Goal: Task Accomplishment & Management: Use online tool/utility

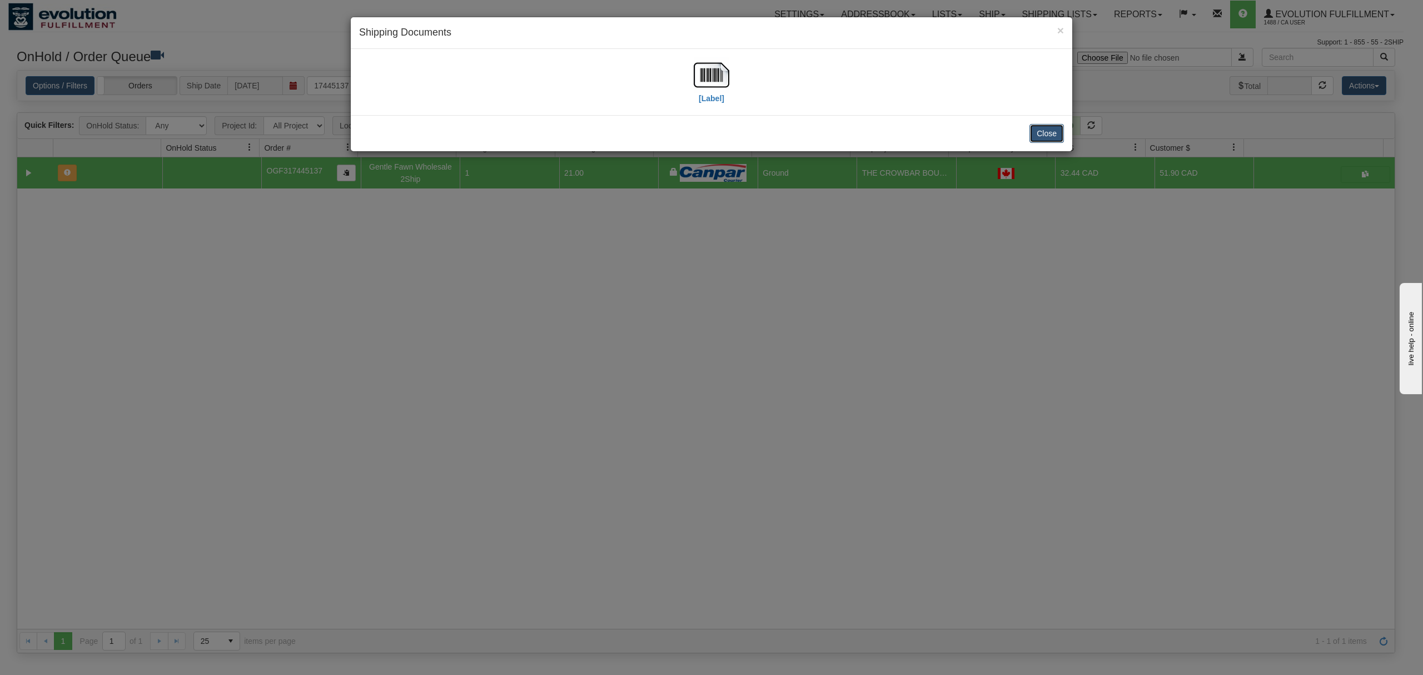
click at [1052, 132] on button "Close" at bounding box center [1046, 133] width 34 height 19
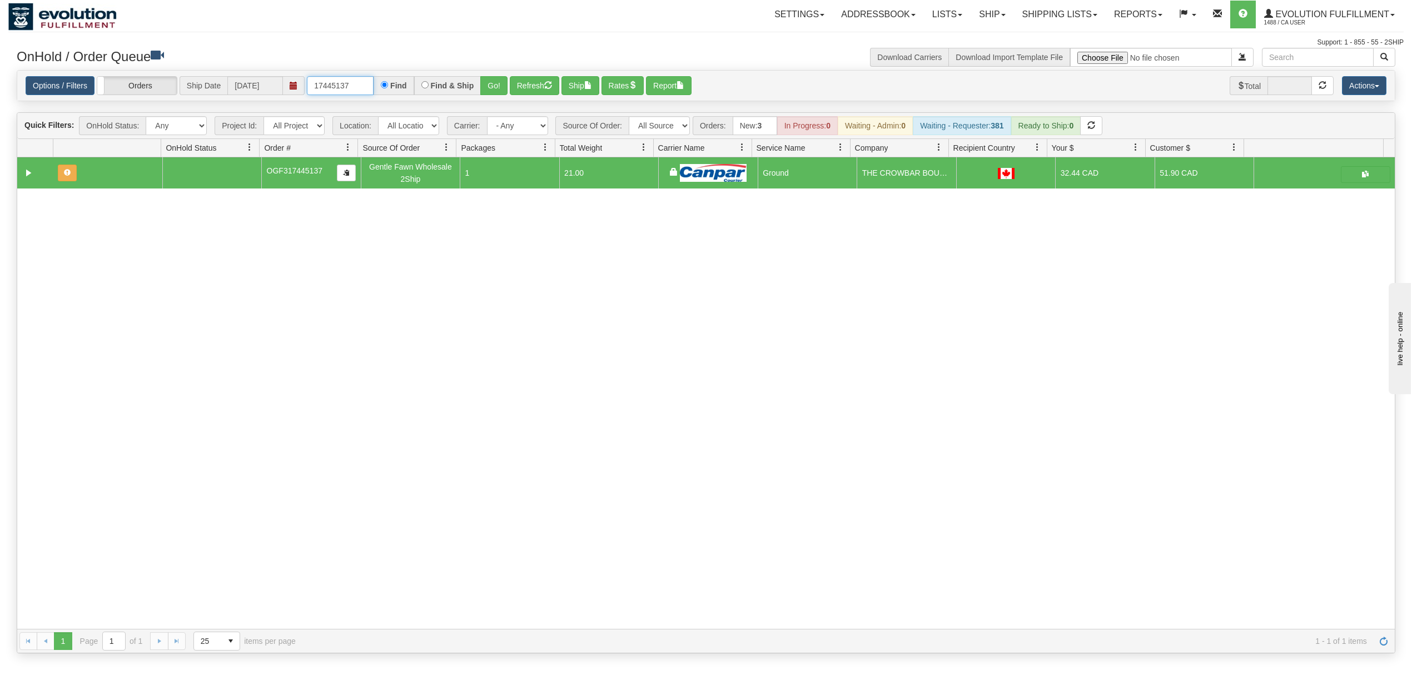
click at [359, 92] on input "17445137" at bounding box center [340, 85] width 67 height 19
click at [355, 89] on input "OMBK17496743 BO01" at bounding box center [340, 85] width 67 height 19
click at [502, 83] on button "Go!" at bounding box center [493, 85] width 27 height 19
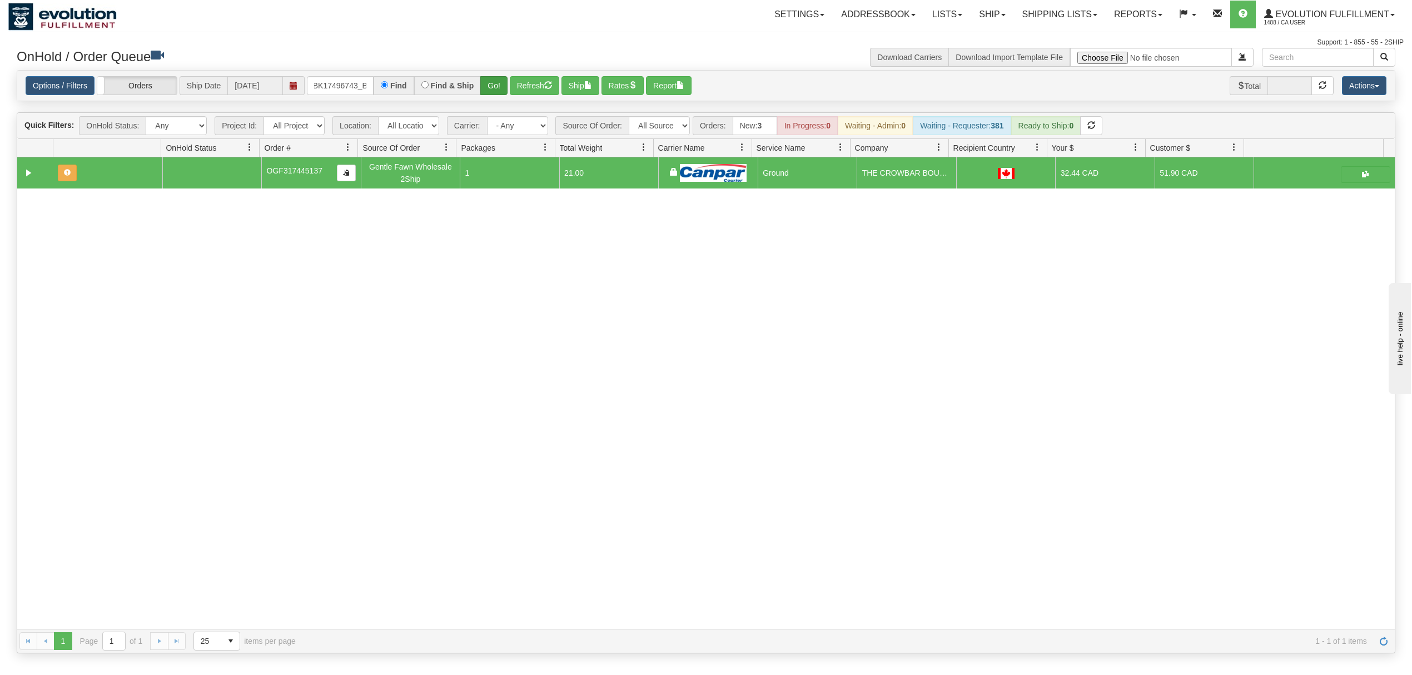
scroll to position [0, 0]
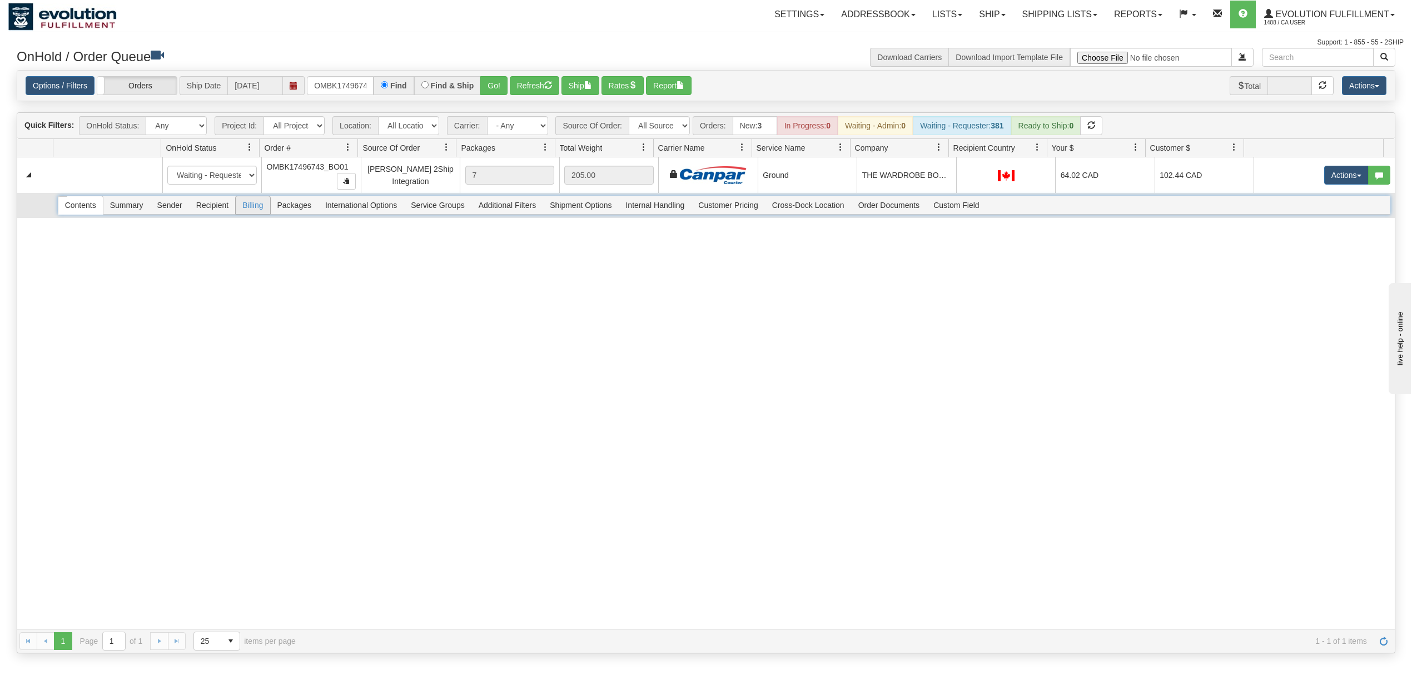
click at [218, 207] on span "Recipient" at bounding box center [213, 205] width 46 height 18
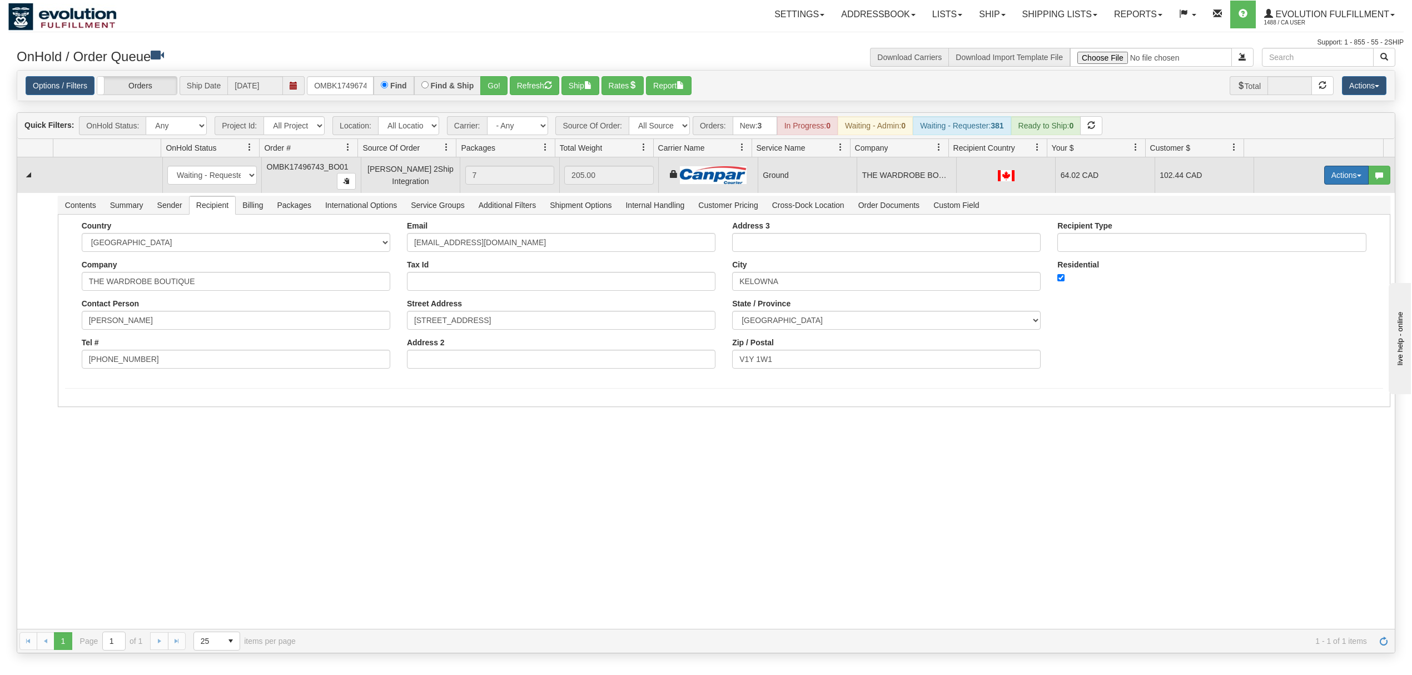
click at [1337, 169] on button "Actions" at bounding box center [1346, 175] width 44 height 19
click at [1297, 238] on span "Ship" at bounding box center [1301, 239] width 23 height 9
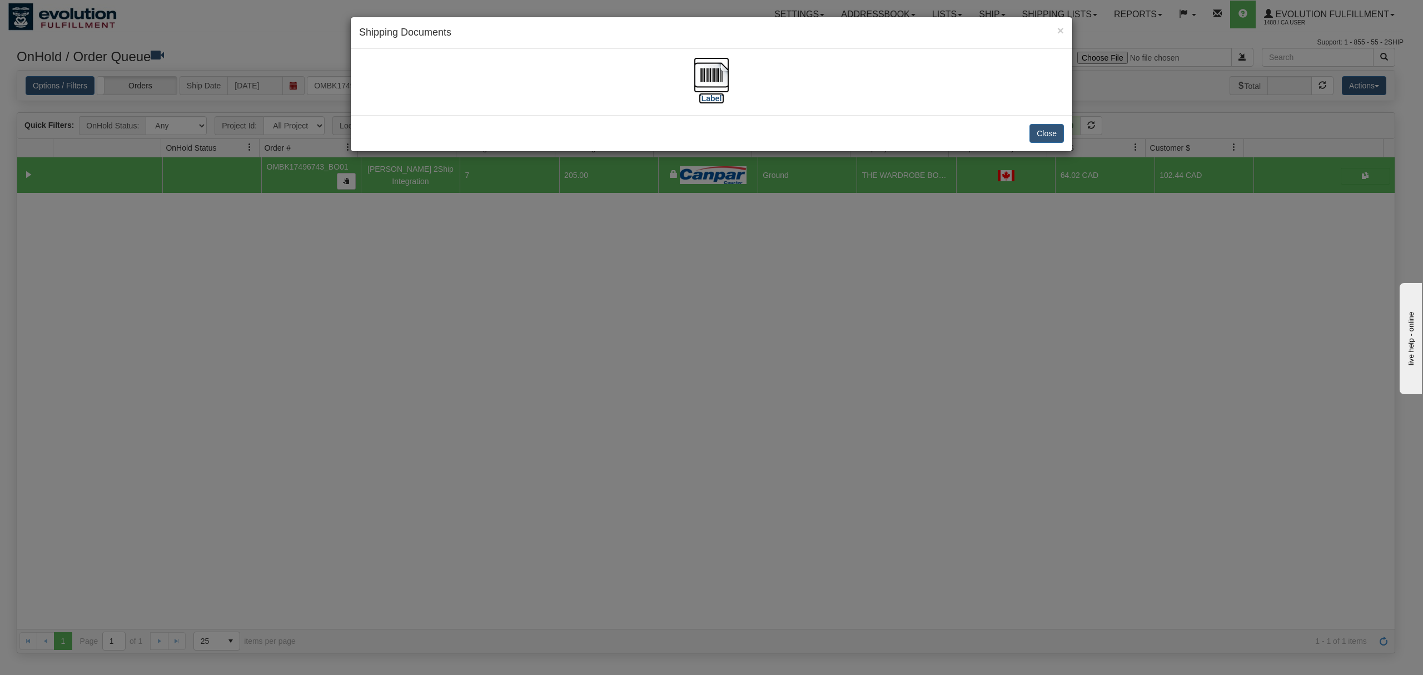
click at [696, 65] on img at bounding box center [712, 75] width 36 height 36
click at [1046, 132] on button "Close" at bounding box center [1046, 133] width 34 height 19
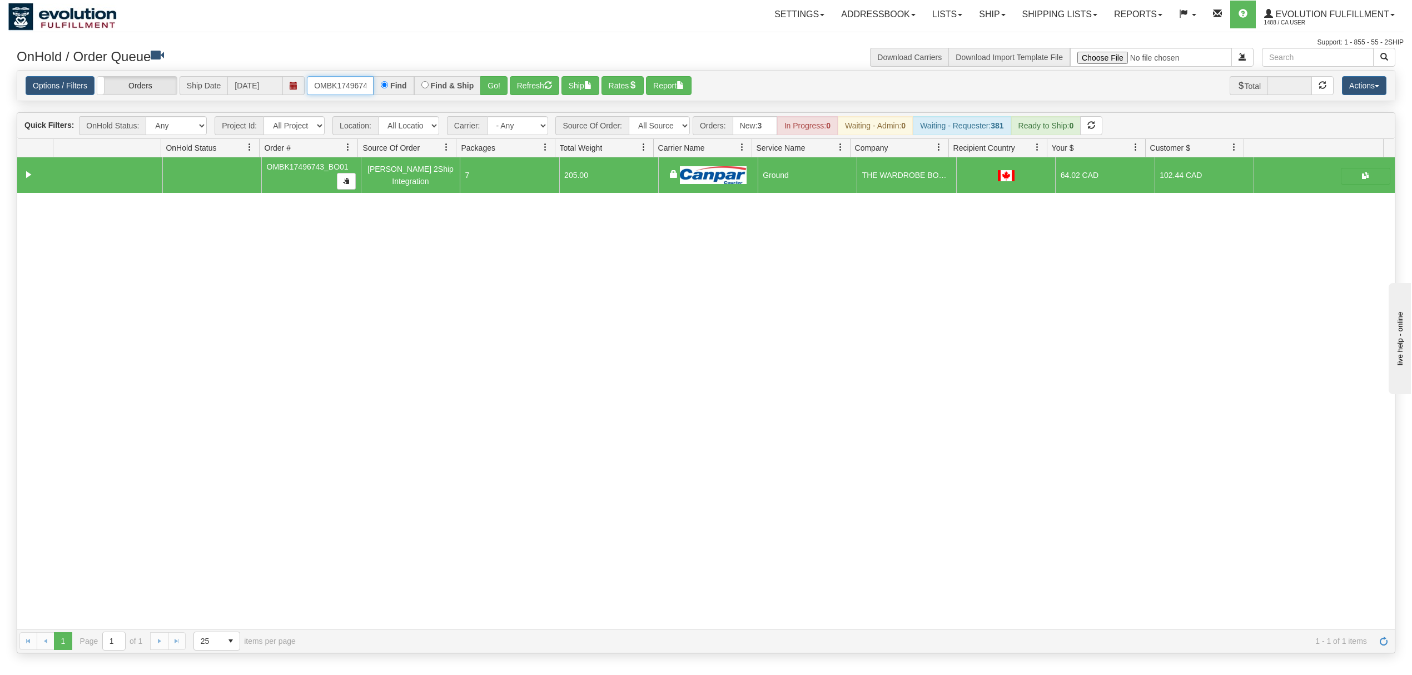
click at [337, 84] on input "OMBK17496743_BO01" at bounding box center [340, 85] width 67 height 19
click at [338, 83] on input "OMBK17496743_BO01" at bounding box center [340, 85] width 67 height 19
click at [339, 82] on input "OMBK17496743_BO01" at bounding box center [340, 85] width 67 height 19
click at [501, 88] on button "Go!" at bounding box center [493, 85] width 27 height 19
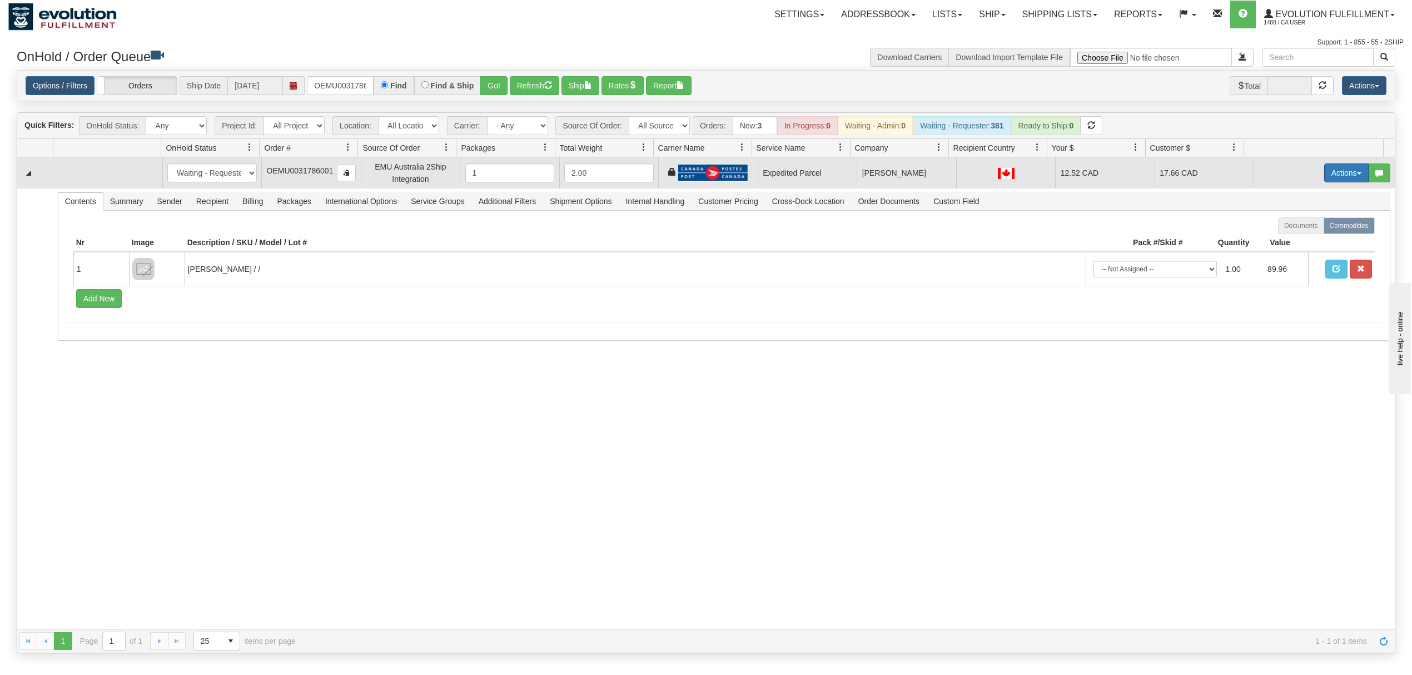
click at [1324, 177] on button "Actions" at bounding box center [1346, 172] width 44 height 19
click at [1290, 238] on span at bounding box center [1294, 237] width 8 height 8
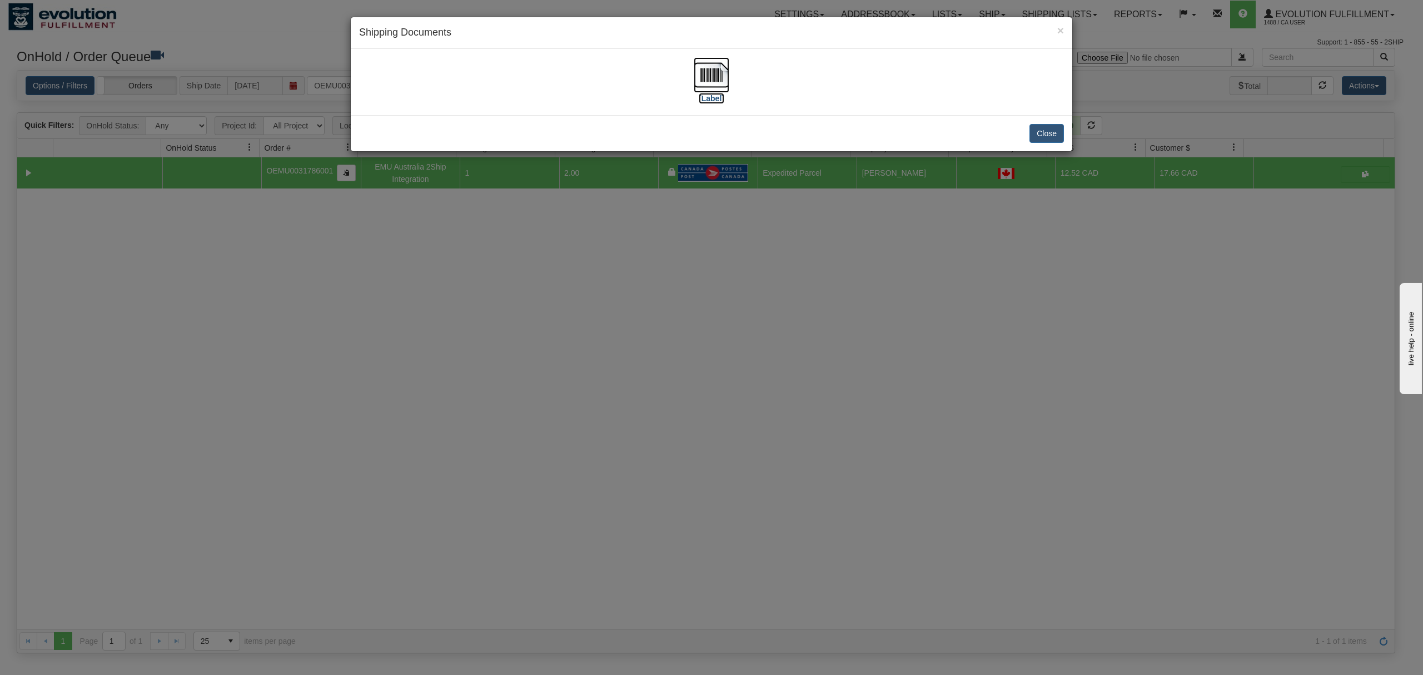
click at [716, 63] on img at bounding box center [712, 75] width 36 height 36
click at [1043, 137] on button "Close" at bounding box center [1046, 133] width 34 height 19
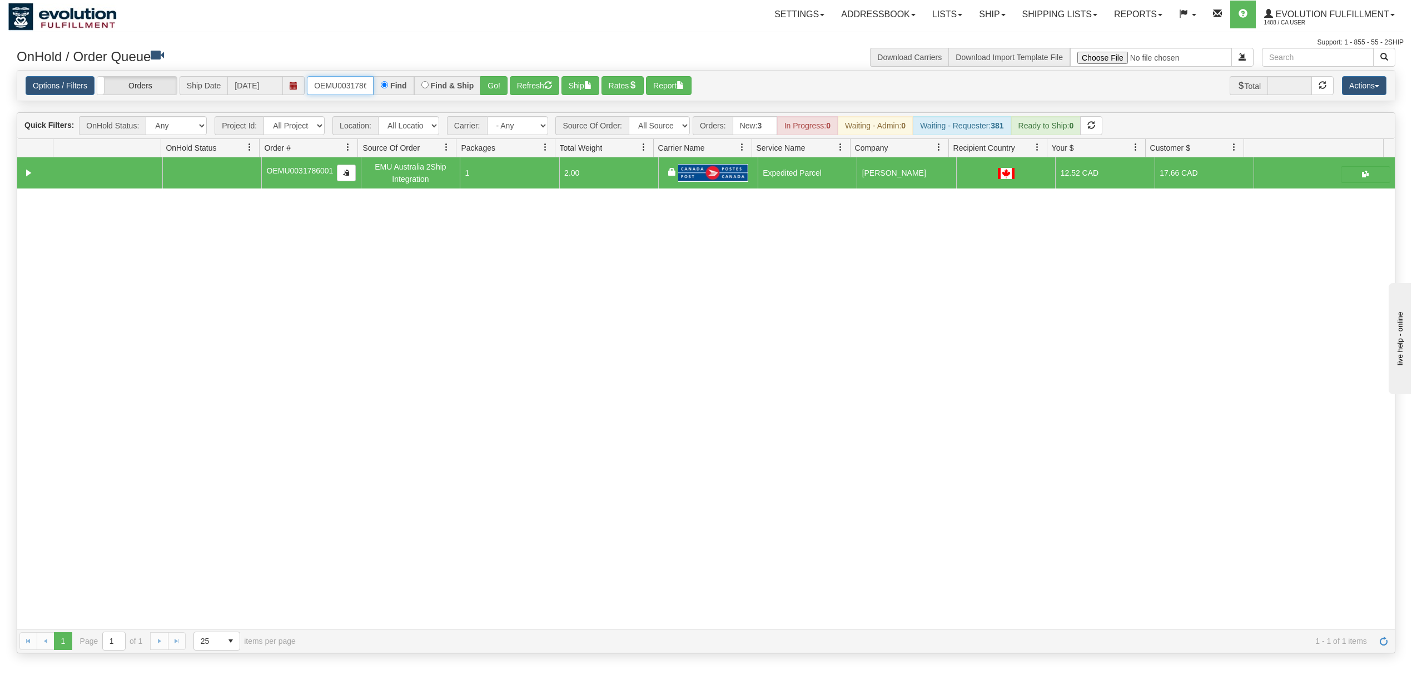
click at [346, 77] on input "OEMU0031786001" at bounding box center [340, 85] width 67 height 19
click at [494, 81] on button "Go!" at bounding box center [493, 85] width 27 height 19
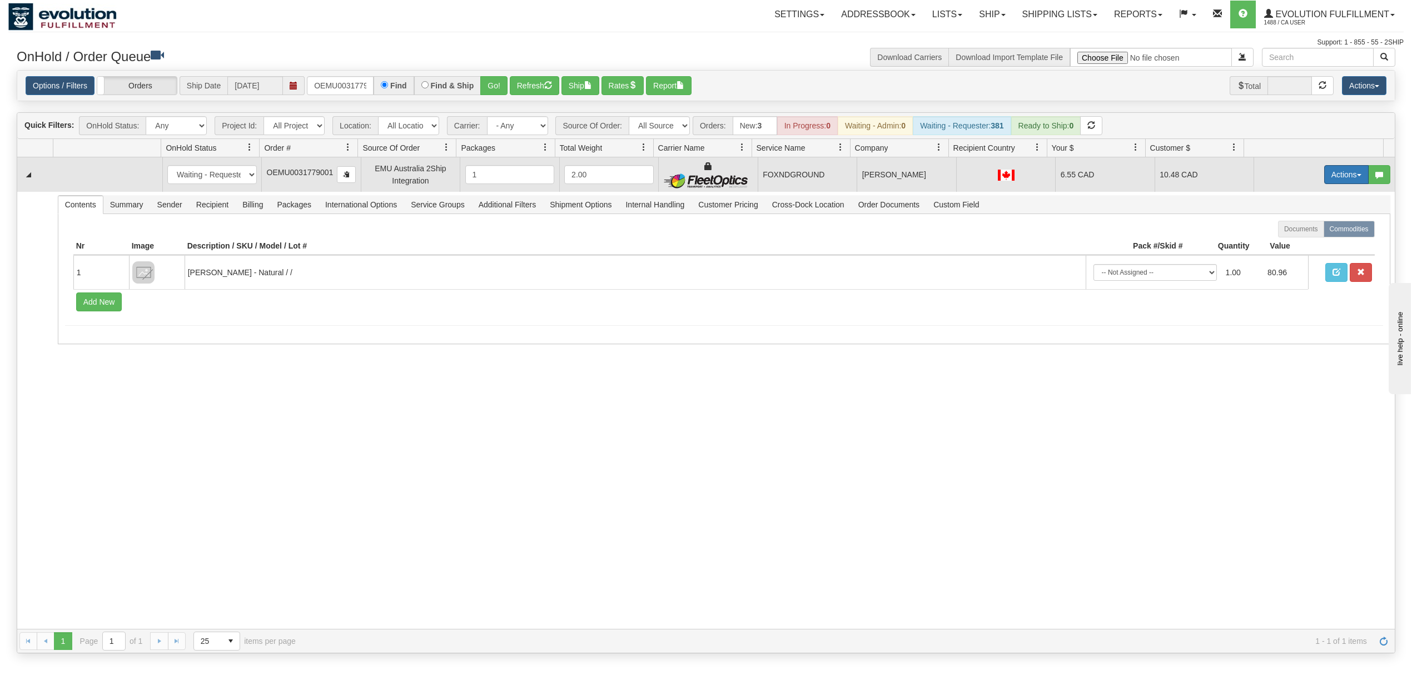
click at [1335, 180] on button "Actions" at bounding box center [1346, 174] width 44 height 19
click at [1290, 237] on span "Ship" at bounding box center [1301, 239] width 23 height 9
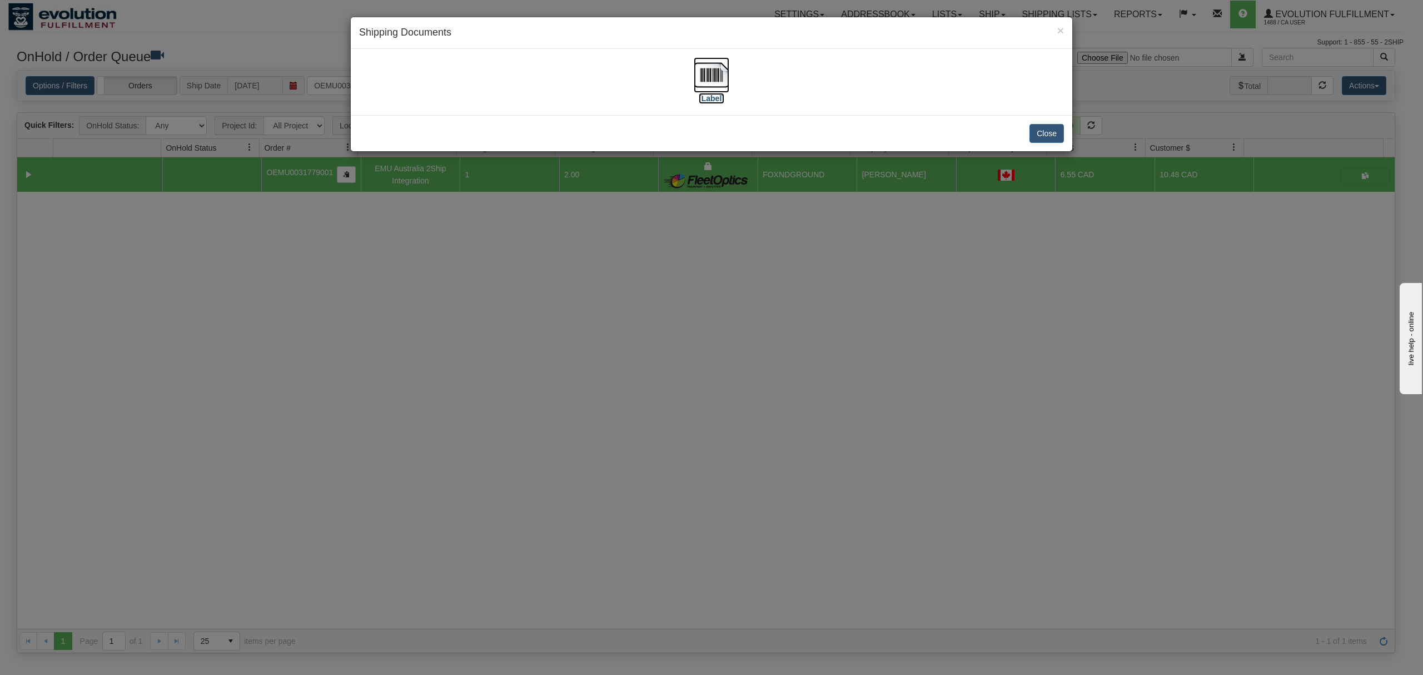
click at [715, 68] on img at bounding box center [712, 75] width 36 height 36
click at [1052, 129] on button "Close" at bounding box center [1046, 133] width 34 height 19
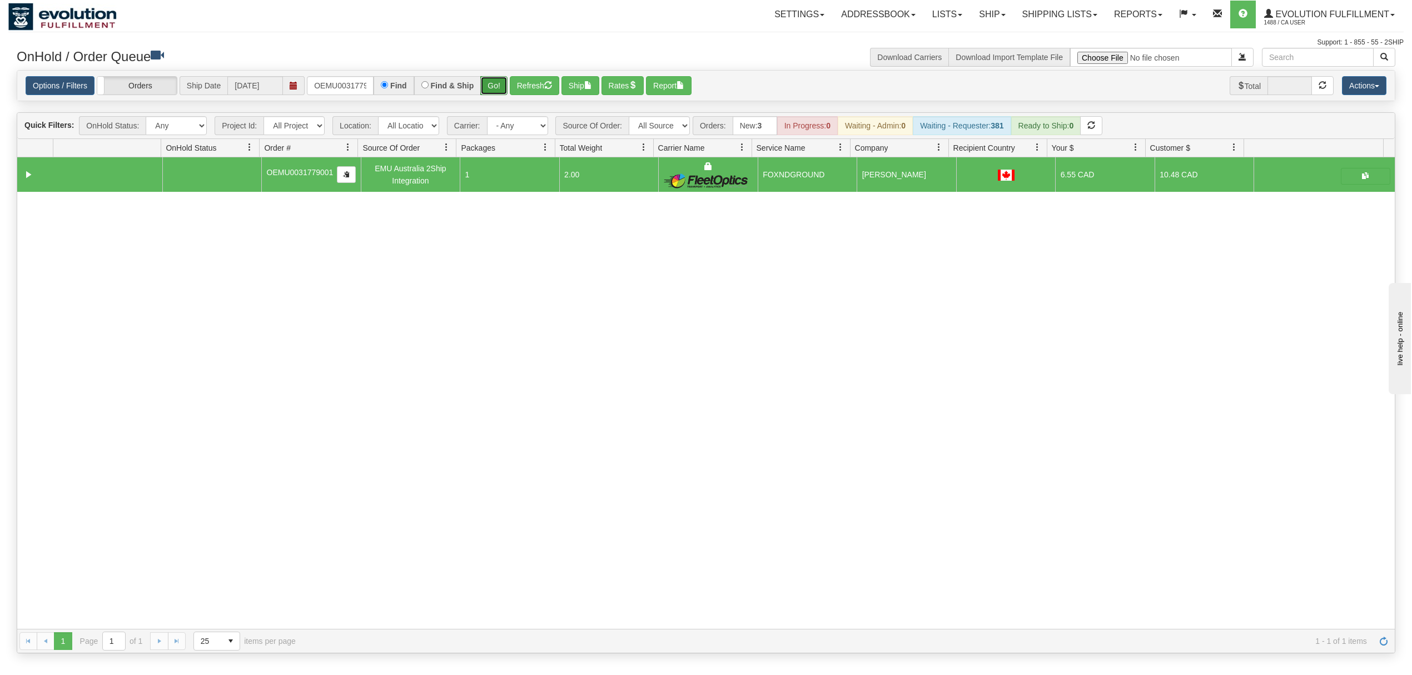
click at [499, 89] on button "Go!" at bounding box center [493, 85] width 27 height 19
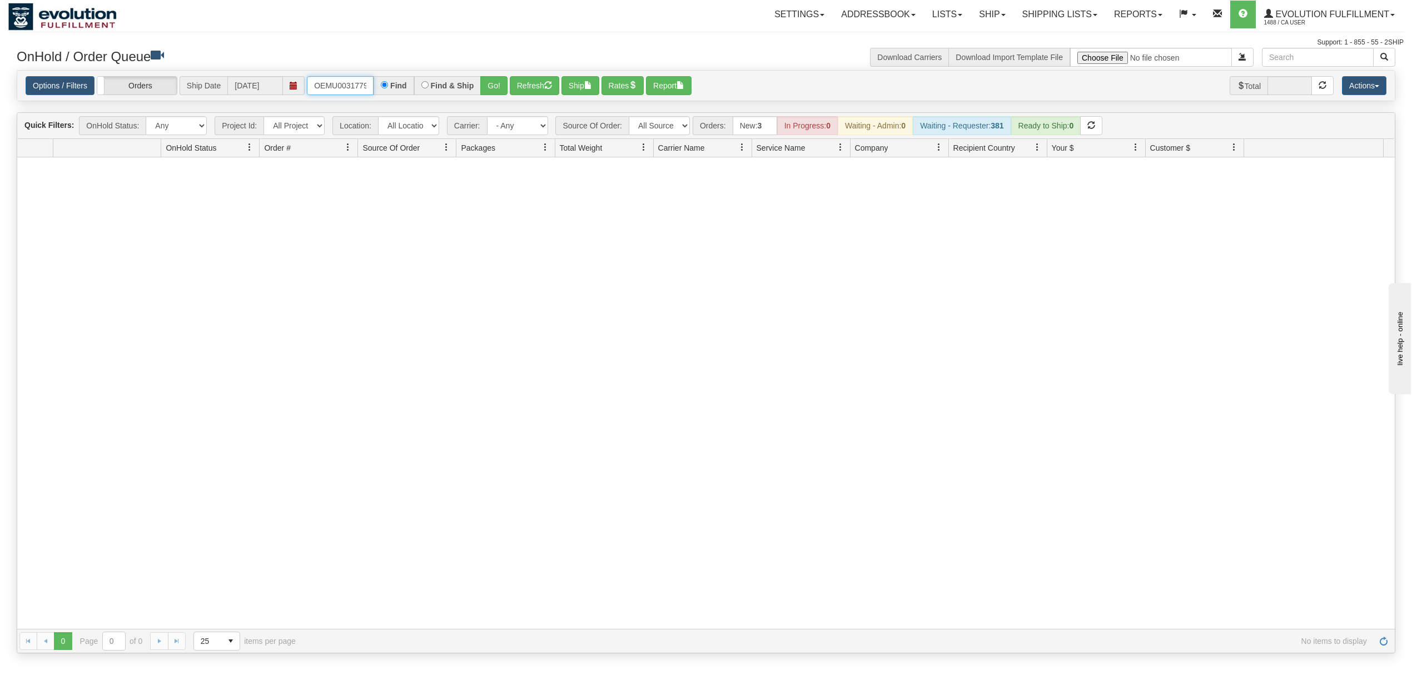
click at [346, 89] on input "OEMU0031779001" at bounding box center [340, 85] width 67 height 19
type input "OEMU0031787001"
click at [505, 78] on button "Go!" at bounding box center [493, 85] width 27 height 19
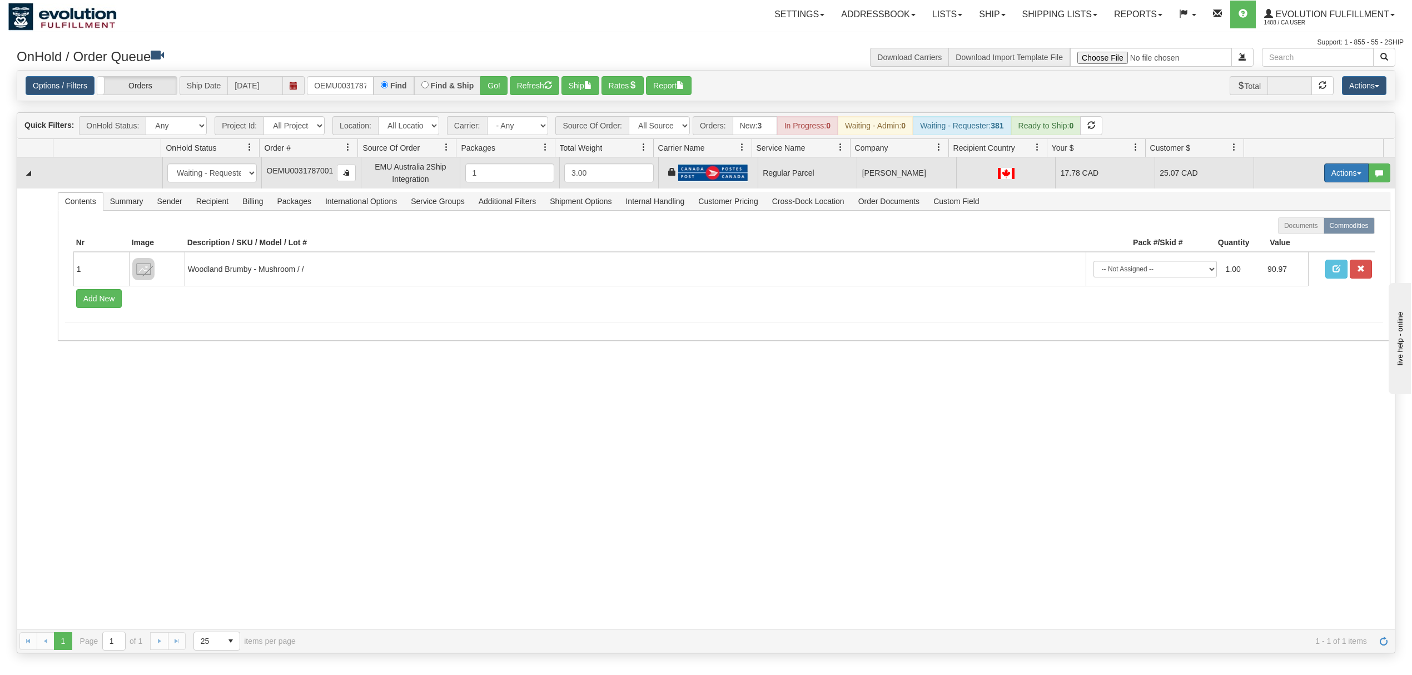
click at [1338, 172] on button "Actions" at bounding box center [1346, 172] width 44 height 19
click at [1309, 221] on span "Rate All Services" at bounding box center [1323, 222] width 67 height 9
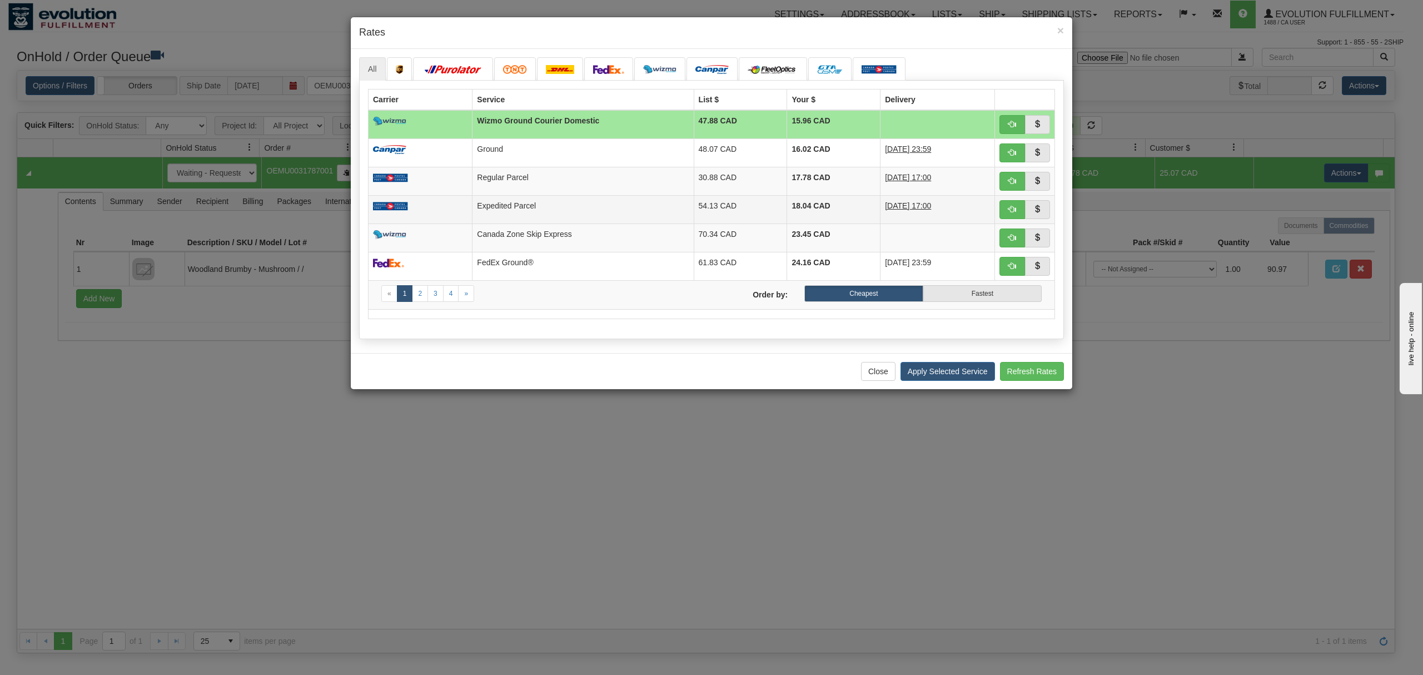
click at [609, 217] on td "Expedited Parcel" at bounding box center [582, 209] width 221 height 28
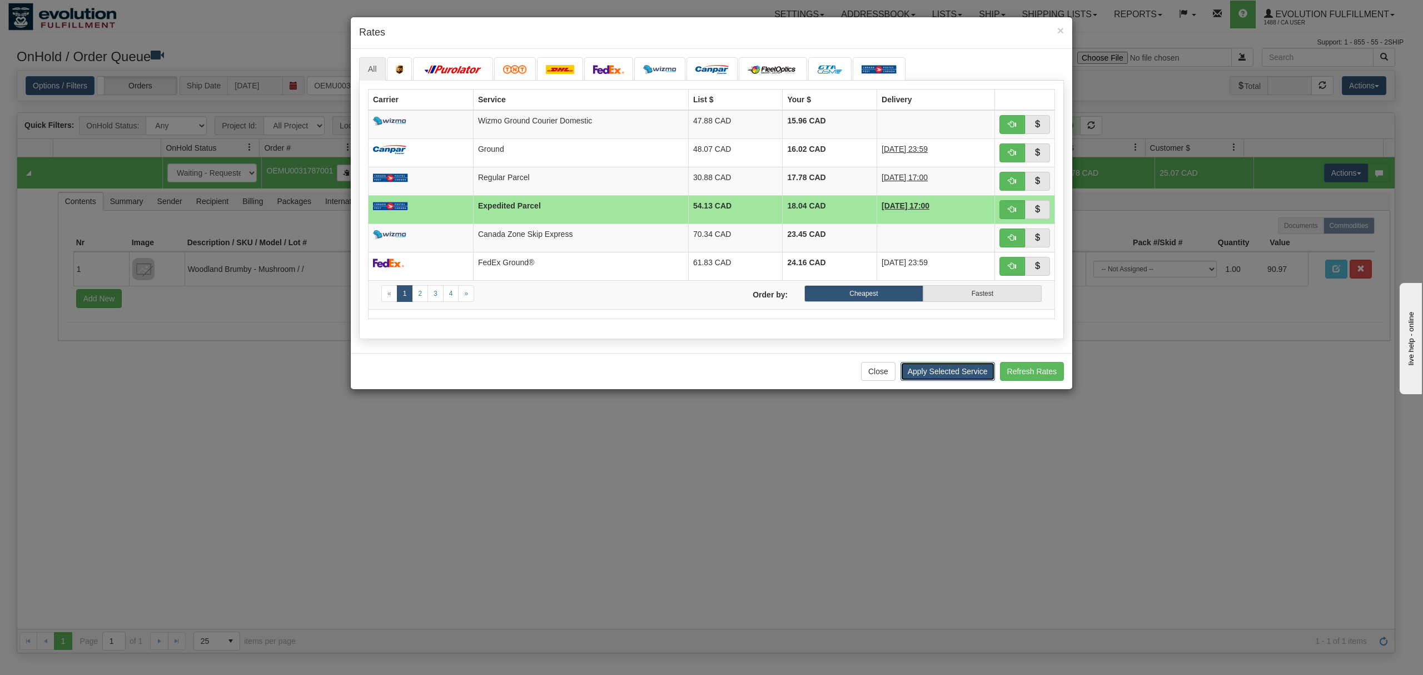
click at [954, 381] on button "Apply Selected Service" at bounding box center [947, 371] width 94 height 19
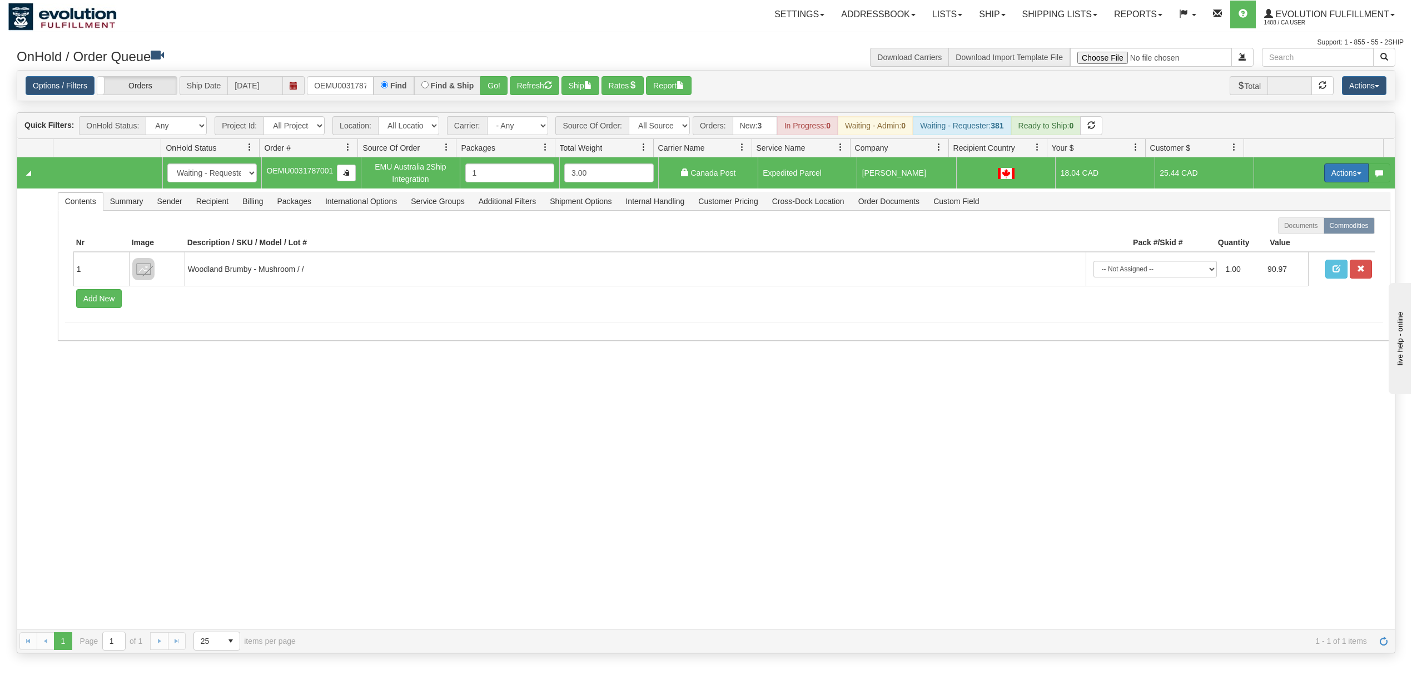
click at [1342, 182] on button "Actions" at bounding box center [1346, 172] width 44 height 19
click at [1290, 236] on span "Ship" at bounding box center [1301, 237] width 23 height 9
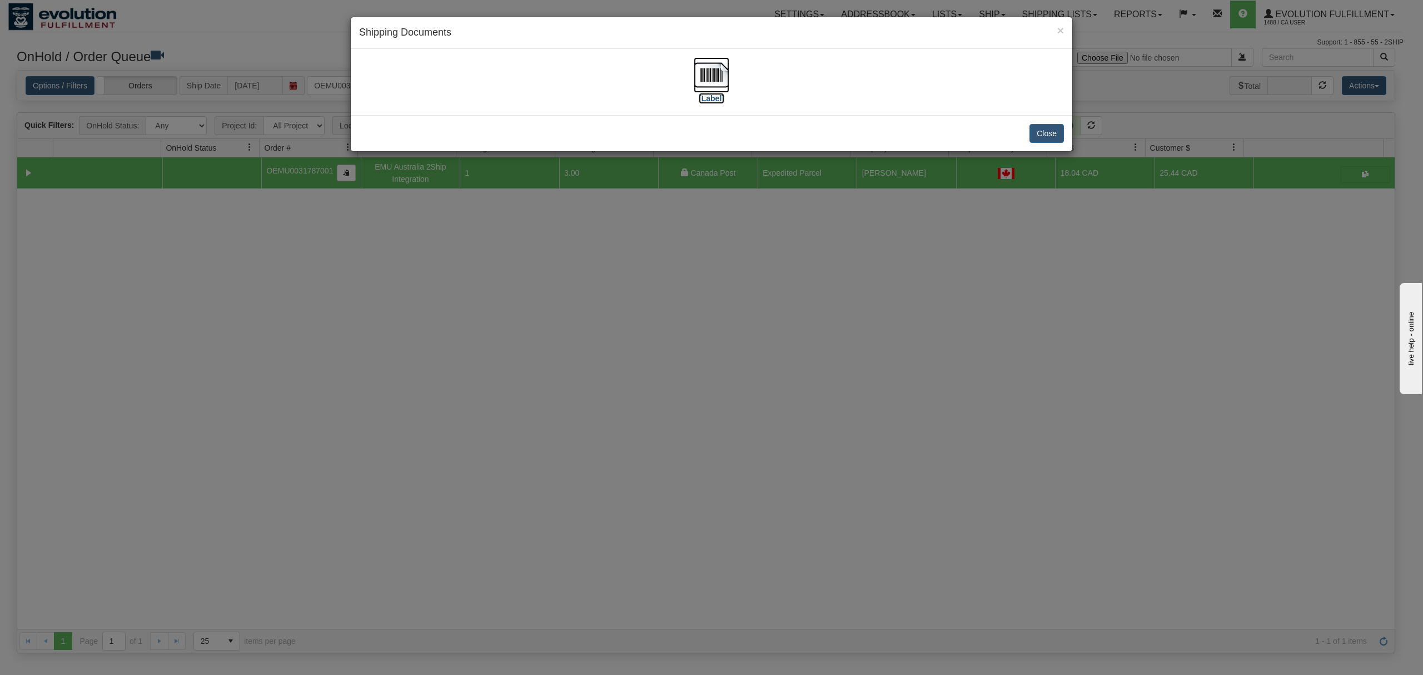
click at [712, 73] on img at bounding box center [712, 75] width 36 height 36
click at [1044, 131] on button "Close" at bounding box center [1046, 133] width 34 height 19
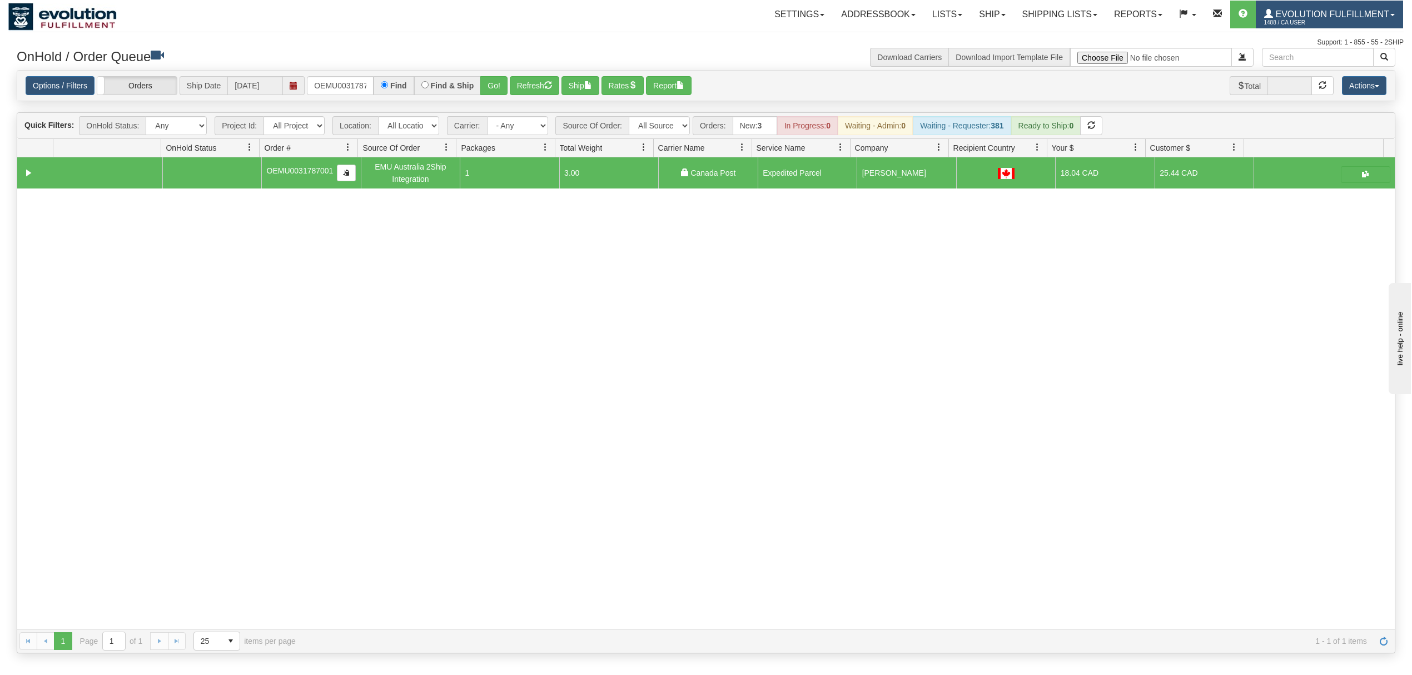
drag, startPoint x: 1345, startPoint y: 25, endPoint x: 1355, endPoint y: 24, distance: 10.0
click at [1346, 25] on span "1488 / CA User" at bounding box center [1305, 22] width 83 height 11
click at [1335, 68] on span "LOG OUT" at bounding box center [1328, 67] width 35 height 9
